Goal: Task Accomplishment & Management: Use online tool/utility

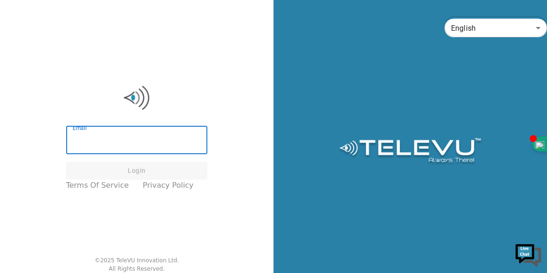
click at [116, 146] on input "Email" at bounding box center [137, 141] width 142 height 26
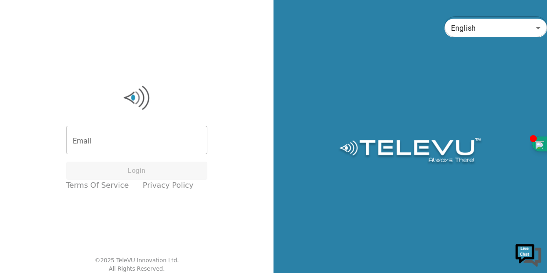
type input "[EMAIL_ADDRESS][DOMAIN_NAME]"
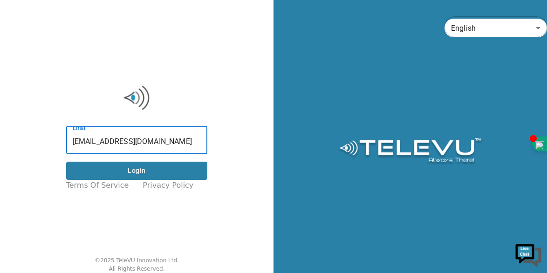
click at [158, 175] on button "Login" at bounding box center [137, 171] width 142 height 18
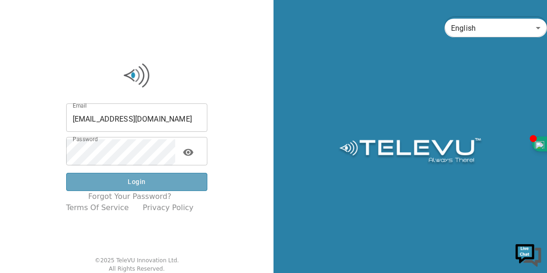
click at [159, 180] on button "Login" at bounding box center [137, 182] width 142 height 18
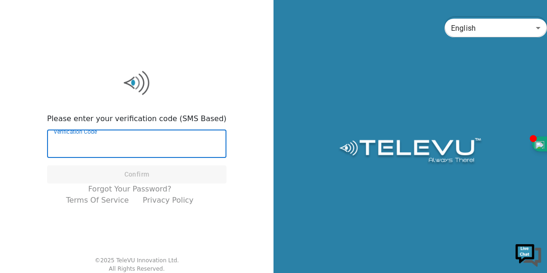
click at [145, 148] on input "Verification Code" at bounding box center [136, 145] width 179 height 26
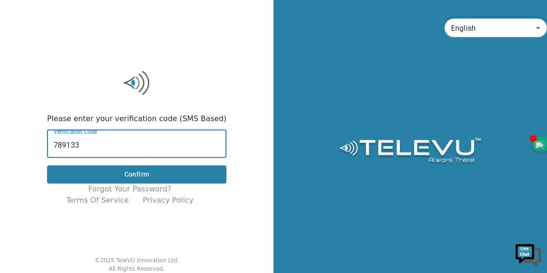
type input "789133"
click at [138, 174] on button "Confirm" at bounding box center [136, 174] width 179 height 18
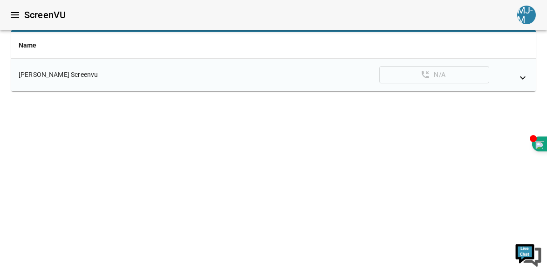
click at [522, 76] on icon "simple table" at bounding box center [522, 77] width 11 height 11
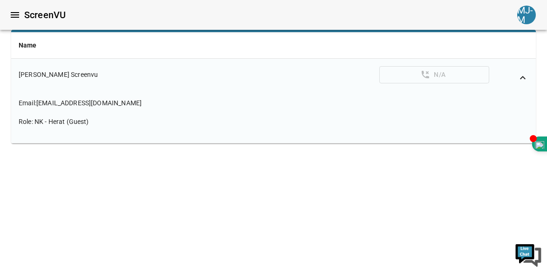
click at [144, 176] on html "ScreenVU MJ-M Name [PERSON_NAME] Screenvu N/A Email : [EMAIL_ADDRESS][DOMAIN_NA…" at bounding box center [273, 89] width 547 height 178
click at [521, 77] on icon "simple table" at bounding box center [523, 77] width 6 height 3
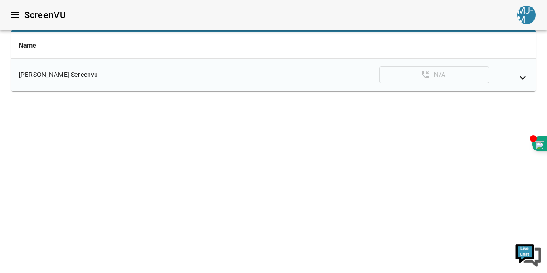
click at [524, 21] on div "MJ-M" at bounding box center [526, 15] width 19 height 19
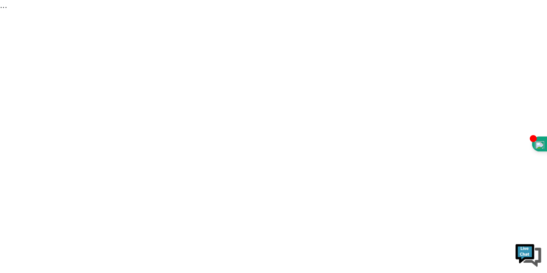
click at [4, 7] on div "..." at bounding box center [273, 5] width 547 height 11
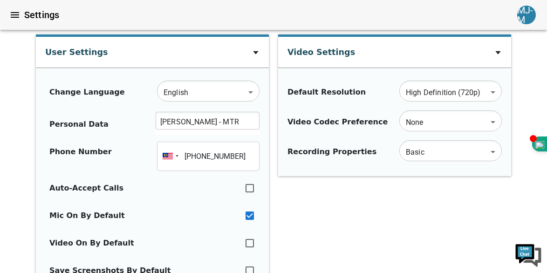
type input "[PHONE_NUMBER]"
click at [498, 54] on icon at bounding box center [497, 52] width 5 height 3
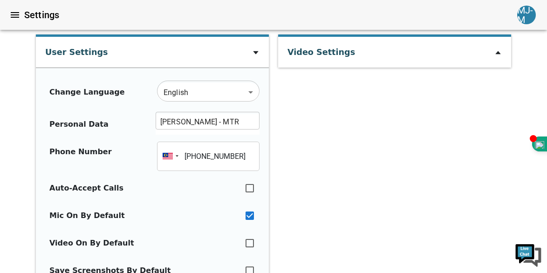
click at [498, 54] on icon at bounding box center [497, 52] width 5 height 3
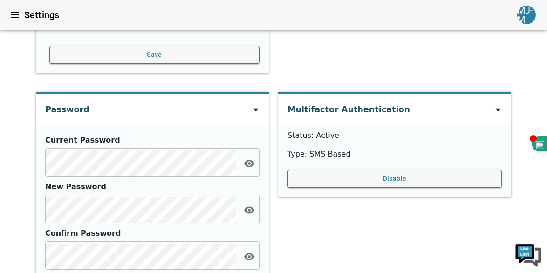
scroll to position [172, 0]
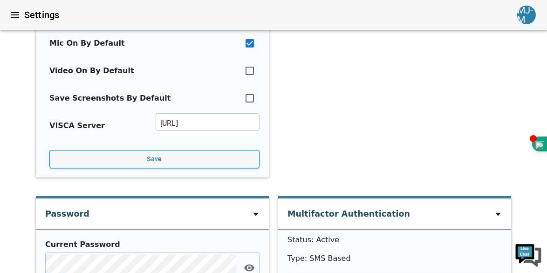
click at [18, 15] on icon "menu" at bounding box center [14, 14] width 11 height 11
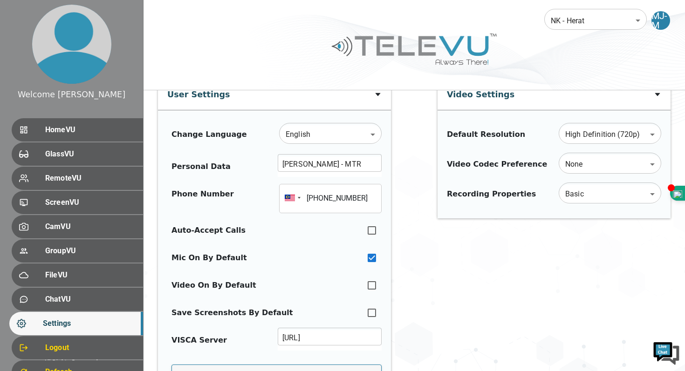
scroll to position [0, 0]
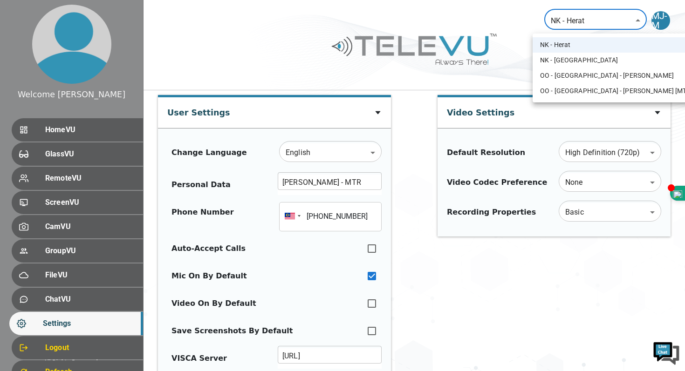
click at [547, 60] on li "NK - [GEOGRAPHIC_DATA]" at bounding box center [619, 60] width 172 height 15
type input "196"
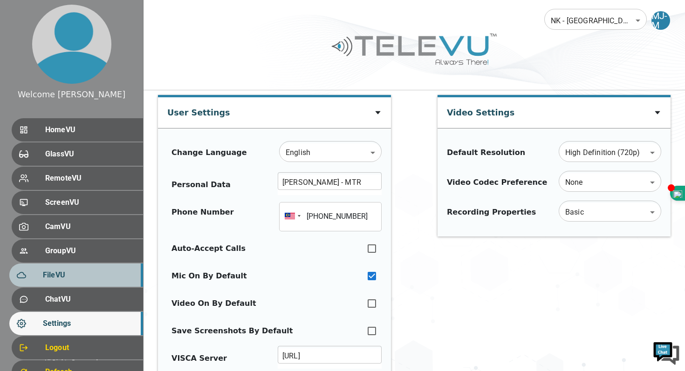
click at [49, 273] on span "FileVU" at bounding box center [89, 275] width 93 height 11
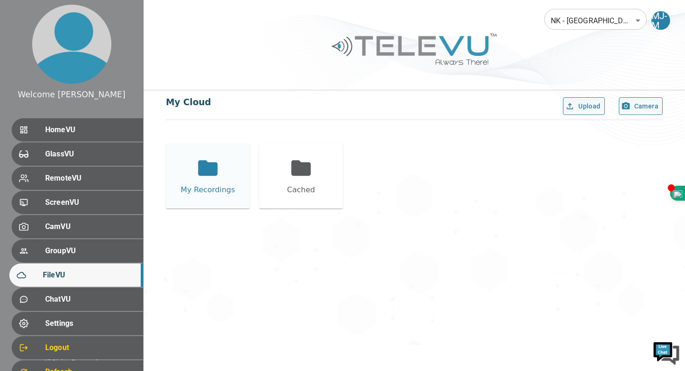
click at [214, 177] on icon at bounding box center [207, 168] width 23 height 23
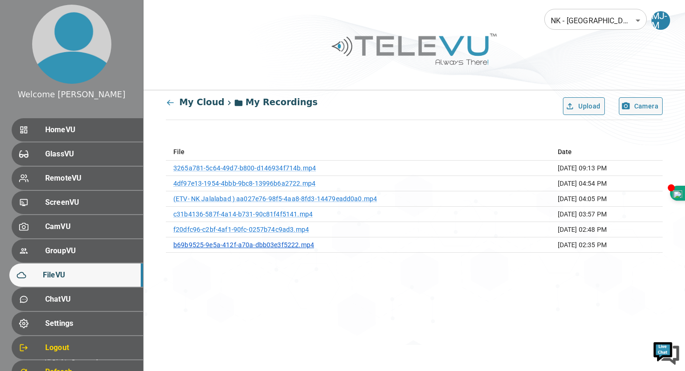
click at [278, 242] on link "b69b9525-9e5a-412f-a70a-dbb03e3f5222.mp4" at bounding box center [243, 244] width 141 height 7
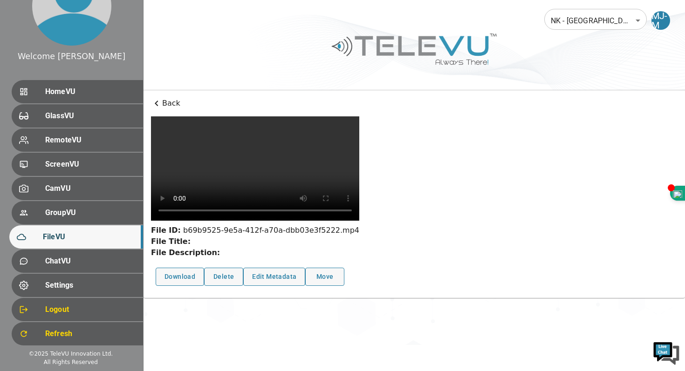
scroll to position [19, 0]
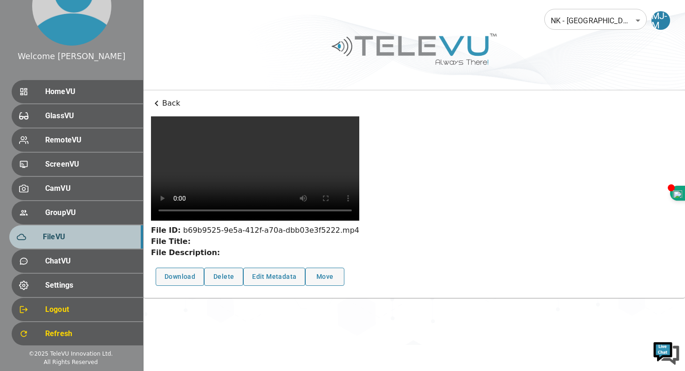
click at [63, 236] on span "FileVU" at bounding box center [89, 237] width 93 height 11
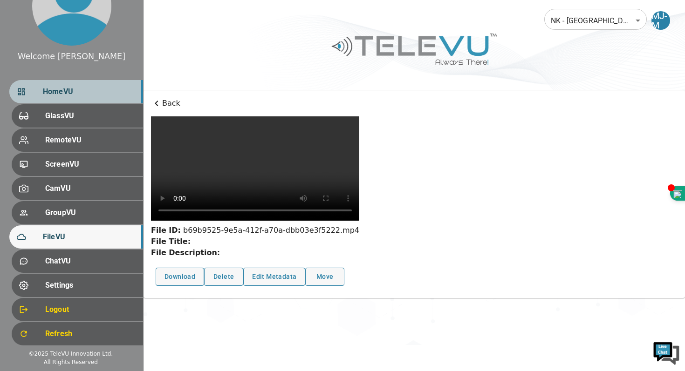
click at [60, 92] on span "HomeVU" at bounding box center [89, 91] width 93 height 11
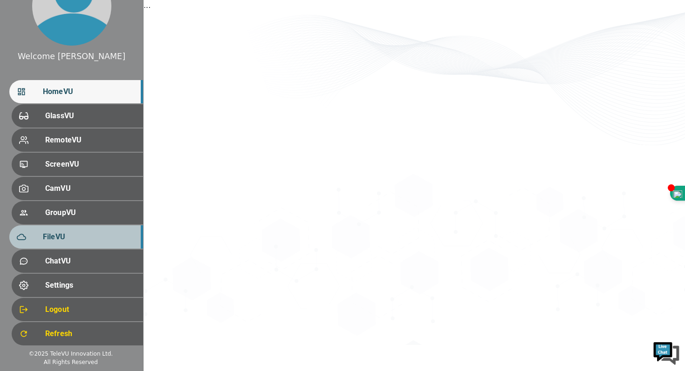
click at [62, 238] on span "FileVU" at bounding box center [89, 237] width 93 height 11
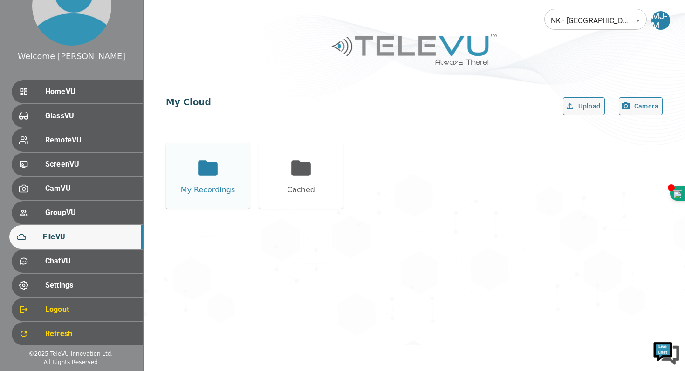
click at [213, 176] on icon at bounding box center [208, 167] width 20 height 15
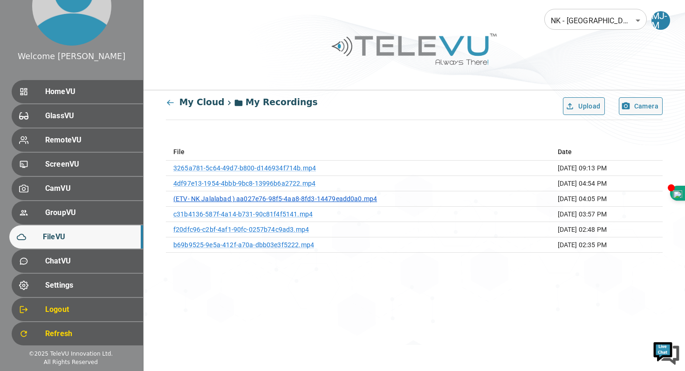
click at [241, 197] on link "(ETV- NK Jalalabad ) aa027e76-98f5-4aa8-8fd3-14479eadd0a0.mp4" at bounding box center [275, 198] width 204 height 7
